Goal: Information Seeking & Learning: Learn about a topic

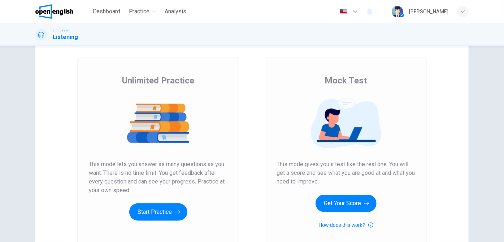
scroll to position [65, 0]
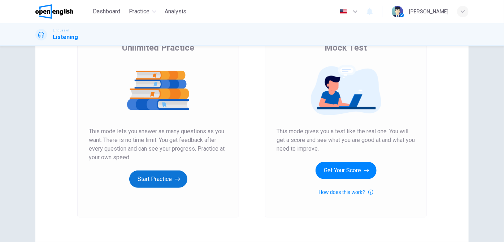
click at [168, 178] on button "Start Practice" at bounding box center [158, 179] width 58 height 17
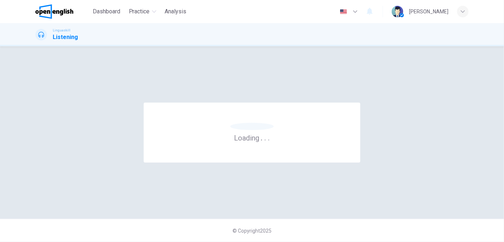
scroll to position [0, 0]
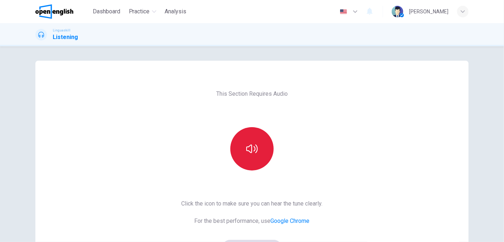
click at [258, 152] on button "button" at bounding box center [252, 148] width 43 height 43
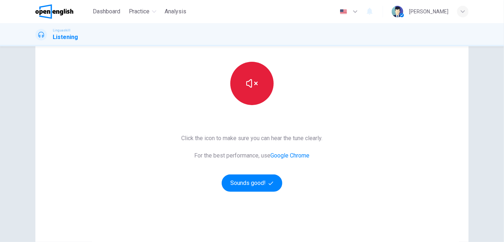
scroll to position [107, 0]
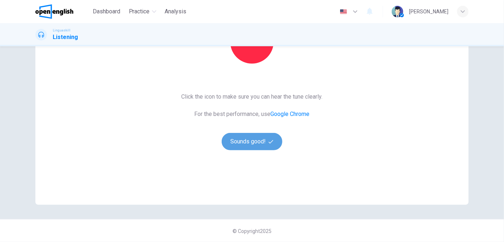
click at [240, 136] on button "Sounds good!" at bounding box center [252, 141] width 61 height 17
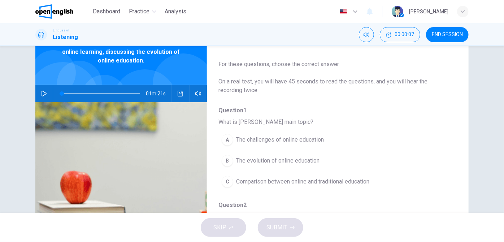
scroll to position [33, 0]
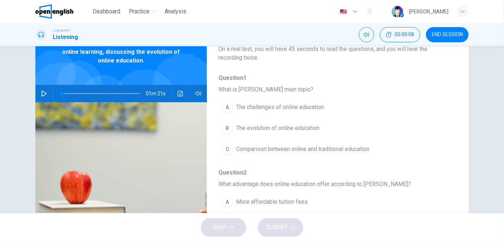
click at [42, 94] on icon "button" at bounding box center [44, 94] width 5 height 6
type input "*"
click at [44, 92] on icon "button" at bounding box center [44, 93] width 4 height 4
click at [44, 92] on icon "button" at bounding box center [44, 94] width 6 height 6
drag, startPoint x: 90, startPoint y: 93, endPoint x: 113, endPoint y: 94, distance: 23.1
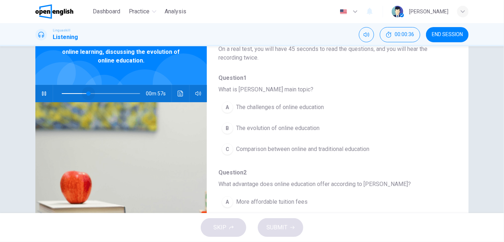
click at [91, 94] on span at bounding box center [88, 93] width 4 height 4
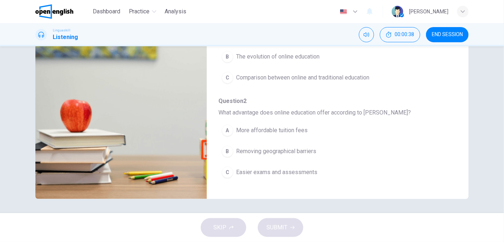
scroll to position [14, 0]
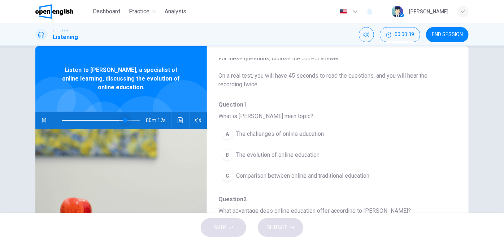
drag, startPoint x: 112, startPoint y: 120, endPoint x: 128, endPoint y: 121, distance: 15.6
click at [128, 121] on span at bounding box center [125, 120] width 4 height 4
click at [137, 122] on span at bounding box center [137, 120] width 4 height 4
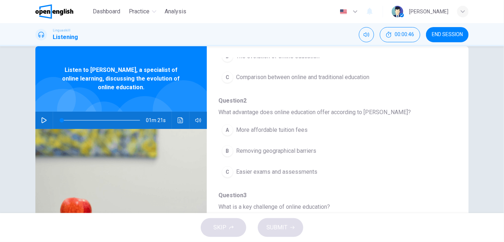
click at [298, 140] on div "A More affordable tuition fees B Removing geographical barriers C Easier exams …" at bounding box center [332, 151] width 227 height 63
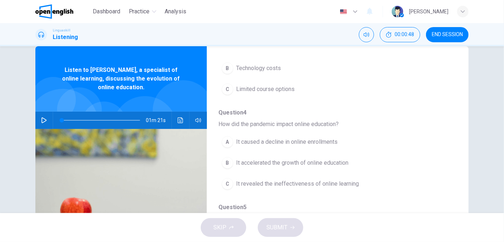
scroll to position [177, 0]
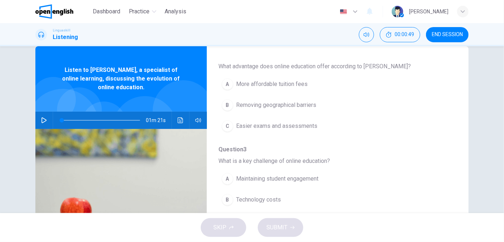
click at [42, 122] on icon "button" at bounding box center [44, 120] width 6 height 6
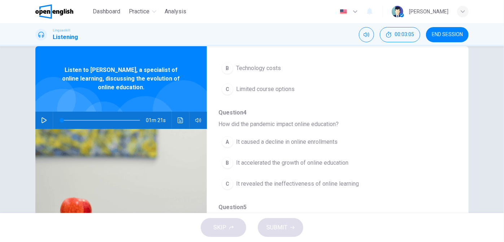
click at [274, 168] on button "B It accelerated the growth of online education" at bounding box center [319, 163] width 201 height 18
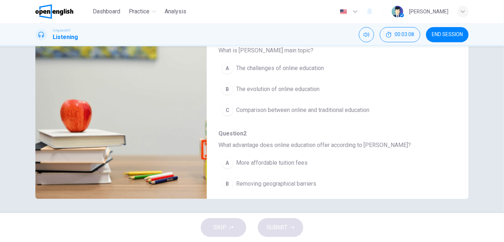
scroll to position [14, 0]
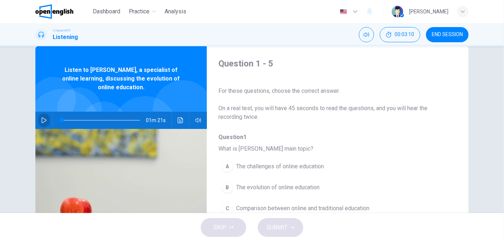
click at [41, 121] on icon "button" at bounding box center [44, 120] width 6 height 6
type input "*"
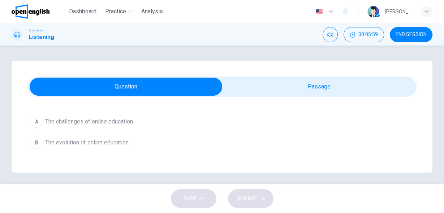
scroll to position [58, 0]
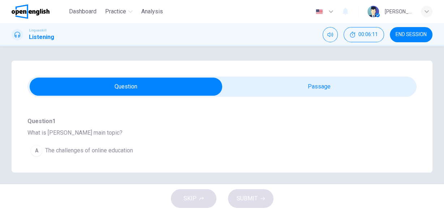
drag, startPoint x: 31, startPoint y: 133, endPoint x: 103, endPoint y: 135, distance: 72.3
click at [100, 135] on span "What is [PERSON_NAME] main topic?" at bounding box center [221, 133] width 389 height 9
drag, startPoint x: 126, startPoint y: 135, endPoint x: 47, endPoint y: 133, distance: 79.2
click at [48, 133] on span "What is [PERSON_NAME] main topic?" at bounding box center [221, 133] width 389 height 9
drag, startPoint x: 27, startPoint y: 134, endPoint x: 130, endPoint y: 134, distance: 102.6
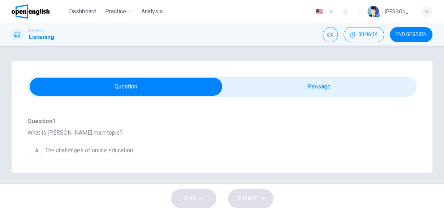
click at [130, 134] on span "What is [PERSON_NAME] main topic?" at bounding box center [221, 133] width 389 height 9
drag, startPoint x: 130, startPoint y: 134, endPoint x: 86, endPoint y: 135, distance: 44.5
click at [86, 135] on span "What is [PERSON_NAME] main topic?" at bounding box center [221, 133] width 389 height 9
drag, startPoint x: 123, startPoint y: 135, endPoint x: 107, endPoint y: 133, distance: 16.7
click at [112, 135] on span "What is [PERSON_NAME] main topic?" at bounding box center [221, 133] width 389 height 9
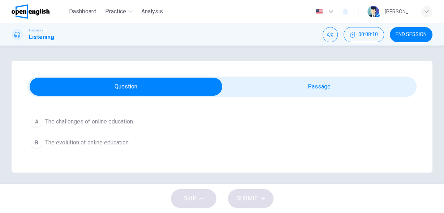
scroll to position [116, 0]
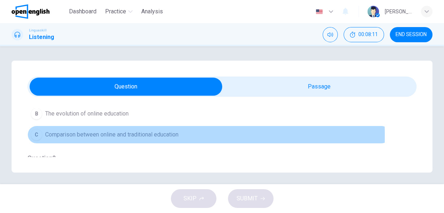
click at [108, 135] on span "Comparison between online and traditional education" at bounding box center [111, 134] width 133 height 9
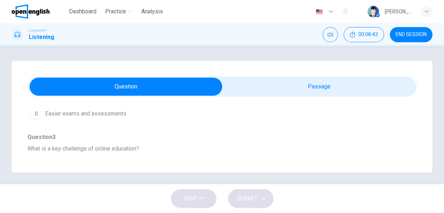
scroll to position [202, 0]
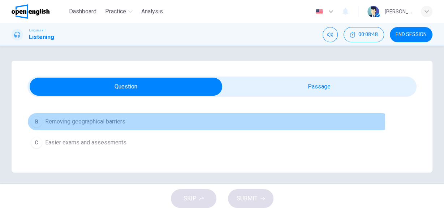
click at [96, 122] on span "Removing geographical barriers" at bounding box center [85, 121] width 80 height 9
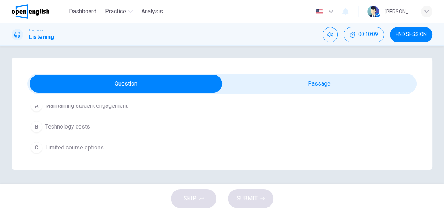
scroll to position [260, 0]
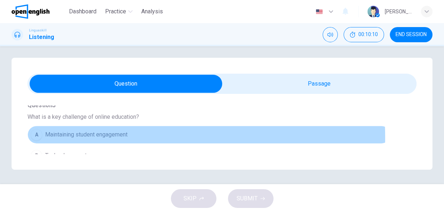
click at [94, 135] on span "Maintaining student engagement" at bounding box center [86, 134] width 82 height 9
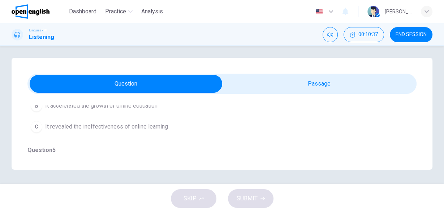
scroll to position [376, 0]
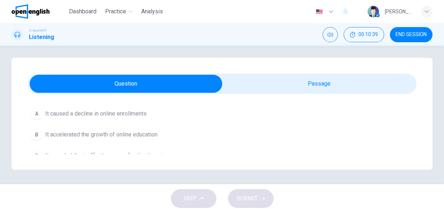
click at [77, 131] on span "It accelerated the growth of online education" at bounding box center [101, 134] width 112 height 9
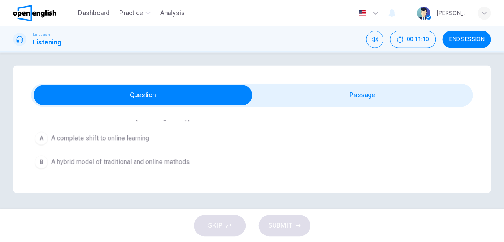
scroll to position [477, 0]
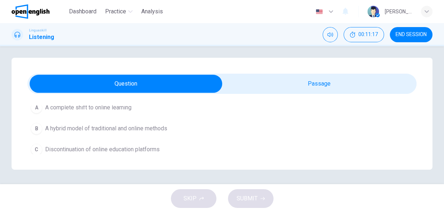
click at [127, 128] on span "A hybrid model of traditional and online methods" at bounding box center [106, 128] width 122 height 9
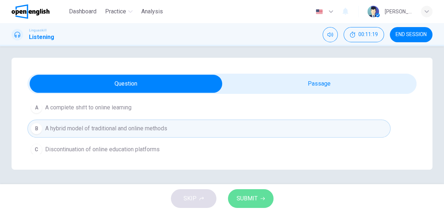
click at [255, 197] on span "SUBMIT" at bounding box center [247, 199] width 21 height 10
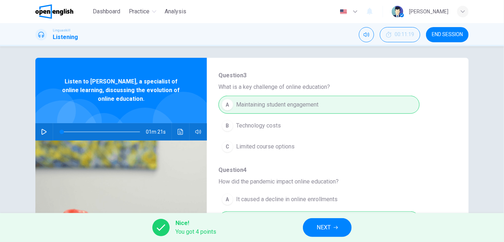
scroll to position [309, 0]
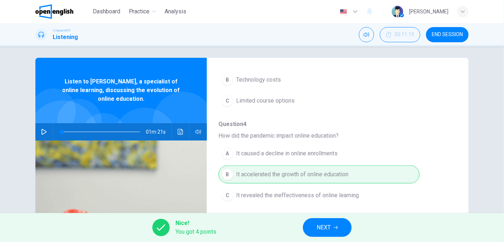
click at [323, 229] on span "NEXT" at bounding box center [324, 228] width 14 height 10
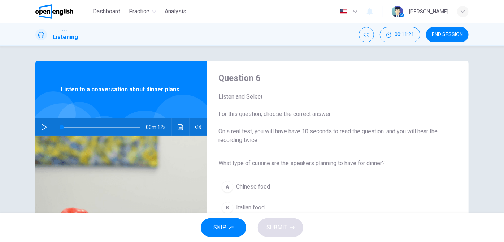
click at [44, 127] on icon "button" at bounding box center [44, 127] width 5 height 6
click at [43, 128] on icon "button" at bounding box center [44, 127] width 5 height 6
type input "*"
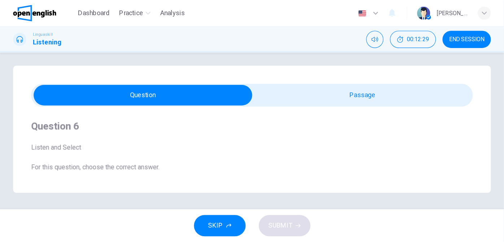
scroll to position [3, 0]
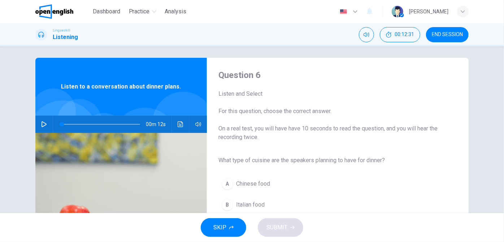
click at [45, 124] on icon "button" at bounding box center [44, 124] width 6 height 6
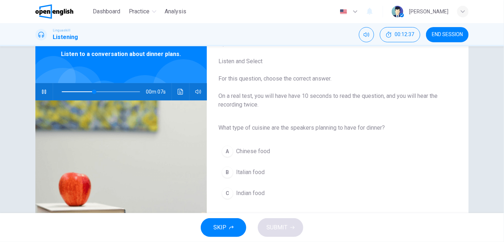
type input "**"
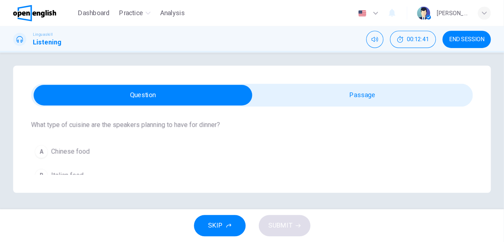
scroll to position [107, 0]
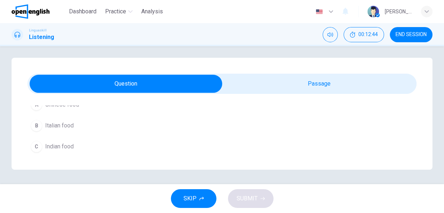
click at [77, 126] on button "B Italian food" at bounding box center [221, 126] width 389 height 18
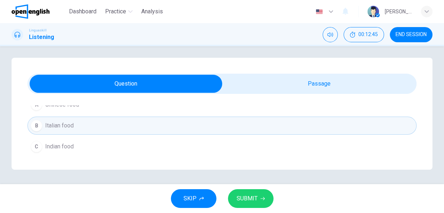
click at [249, 200] on span "SUBMIT" at bounding box center [247, 199] width 21 height 10
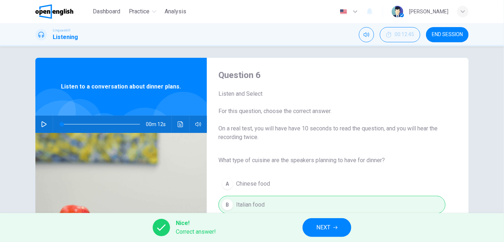
scroll to position [3, 0]
click at [318, 225] on span "NEXT" at bounding box center [324, 228] width 14 height 10
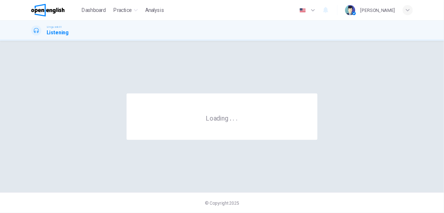
scroll to position [0, 0]
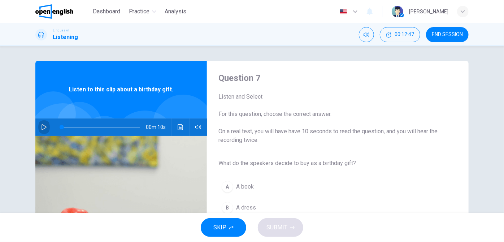
click at [44, 128] on icon "button" at bounding box center [44, 127] width 5 height 6
type input "*"
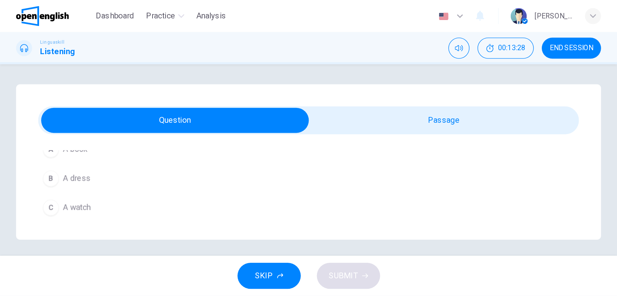
scroll to position [78, 0]
click at [60, 137] on span "A book" at bounding box center [54, 136] width 18 height 9
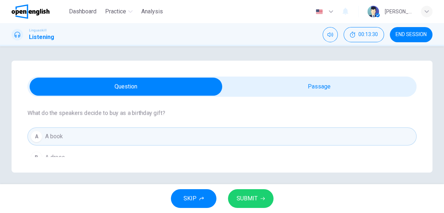
click at [252, 199] on span "SUBMIT" at bounding box center [247, 199] width 21 height 10
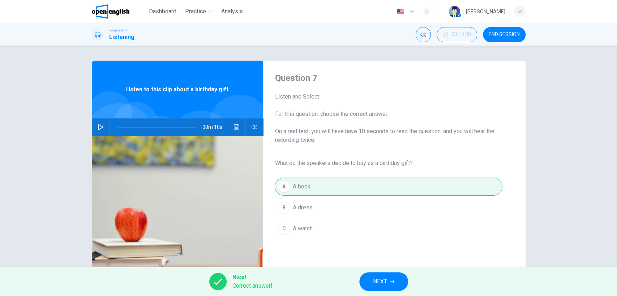
click at [504, 168] on div "Question 7 Listen and Select For this question, choose the correct answer. On a…" at bounding box center [308, 156] width 617 height 221
click at [14, 93] on div "Question 7 Listen and Select For this question, choose the correct answer. On a…" at bounding box center [308, 156] width 617 height 221
click at [499, 33] on span "END SESSION" at bounding box center [504, 35] width 31 height 6
